Goal: Information Seeking & Learning: Check status

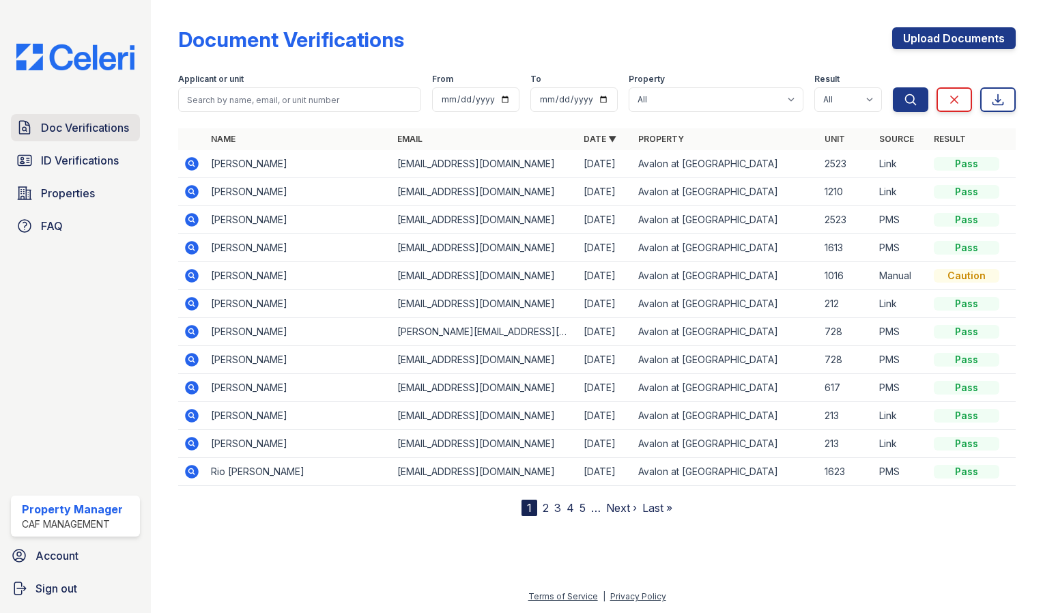
click at [91, 126] on span "Doc Verifications" at bounding box center [85, 127] width 88 height 16
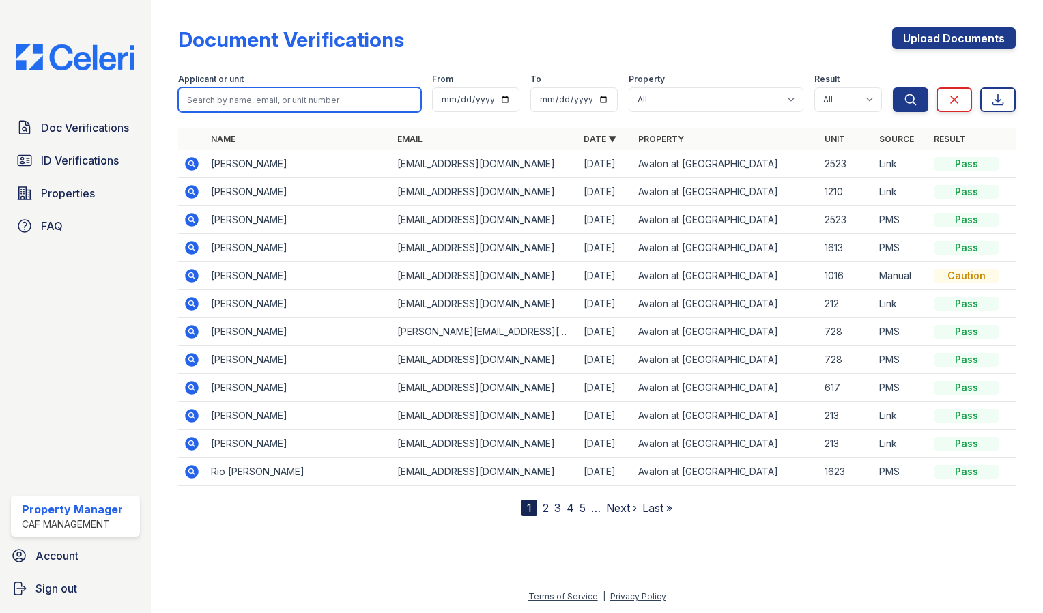
click at [265, 102] on input "search" at bounding box center [299, 99] width 243 height 25
type input "shilo"
click at [893, 87] on button "Search" at bounding box center [910, 99] width 35 height 25
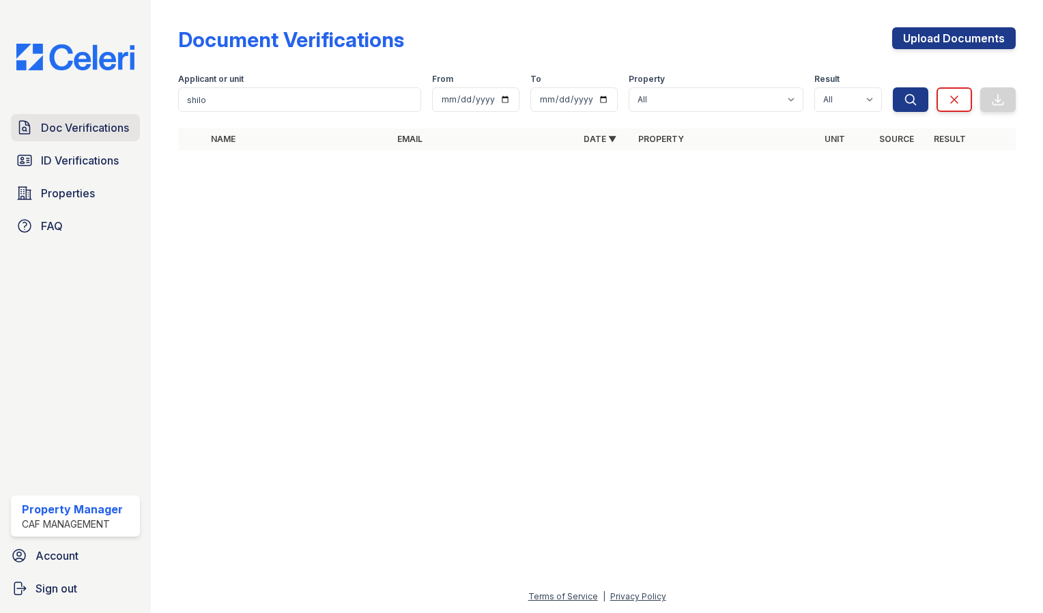
click at [81, 132] on span "Doc Verifications" at bounding box center [85, 127] width 88 height 16
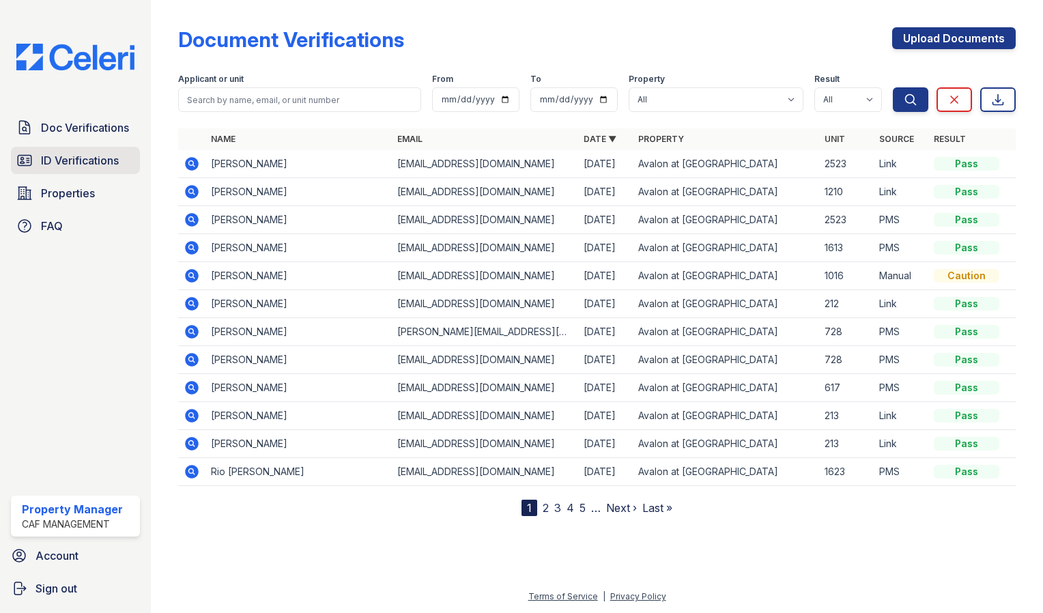
click at [87, 149] on link "ID Verifications" at bounding box center [75, 160] width 129 height 27
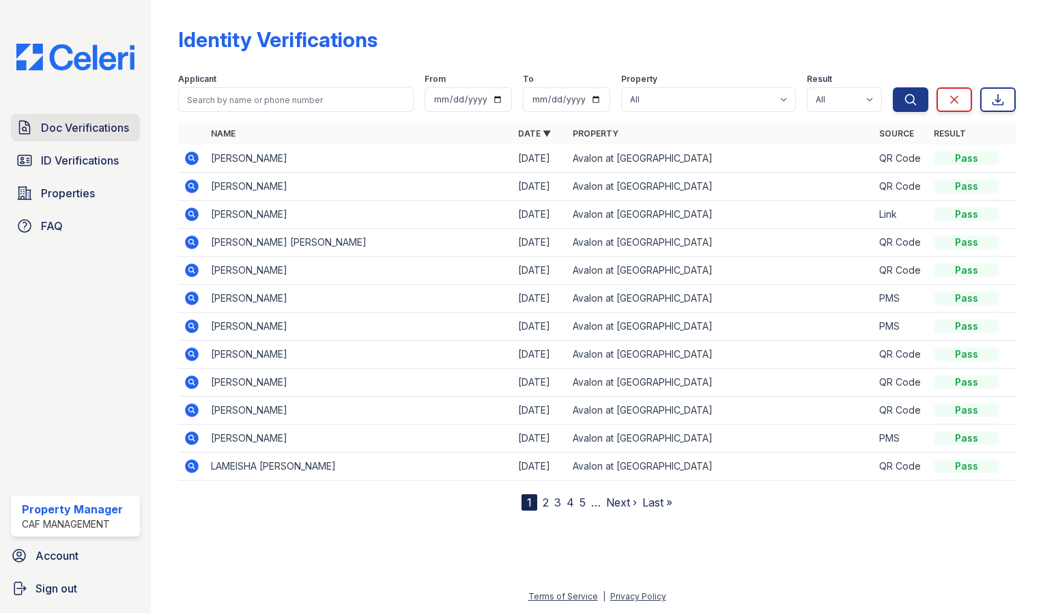
click at [85, 124] on span "Doc Verifications" at bounding box center [85, 127] width 88 height 16
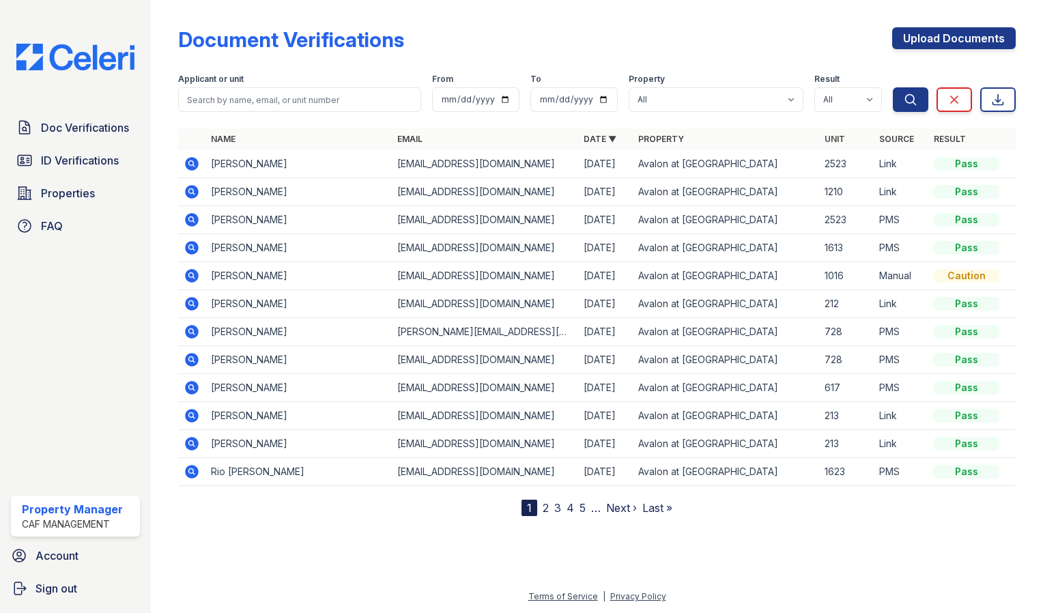
click at [240, 424] on td "[PERSON_NAME]" at bounding box center [298, 416] width 186 height 28
